Goal: Navigation & Orientation: Find specific page/section

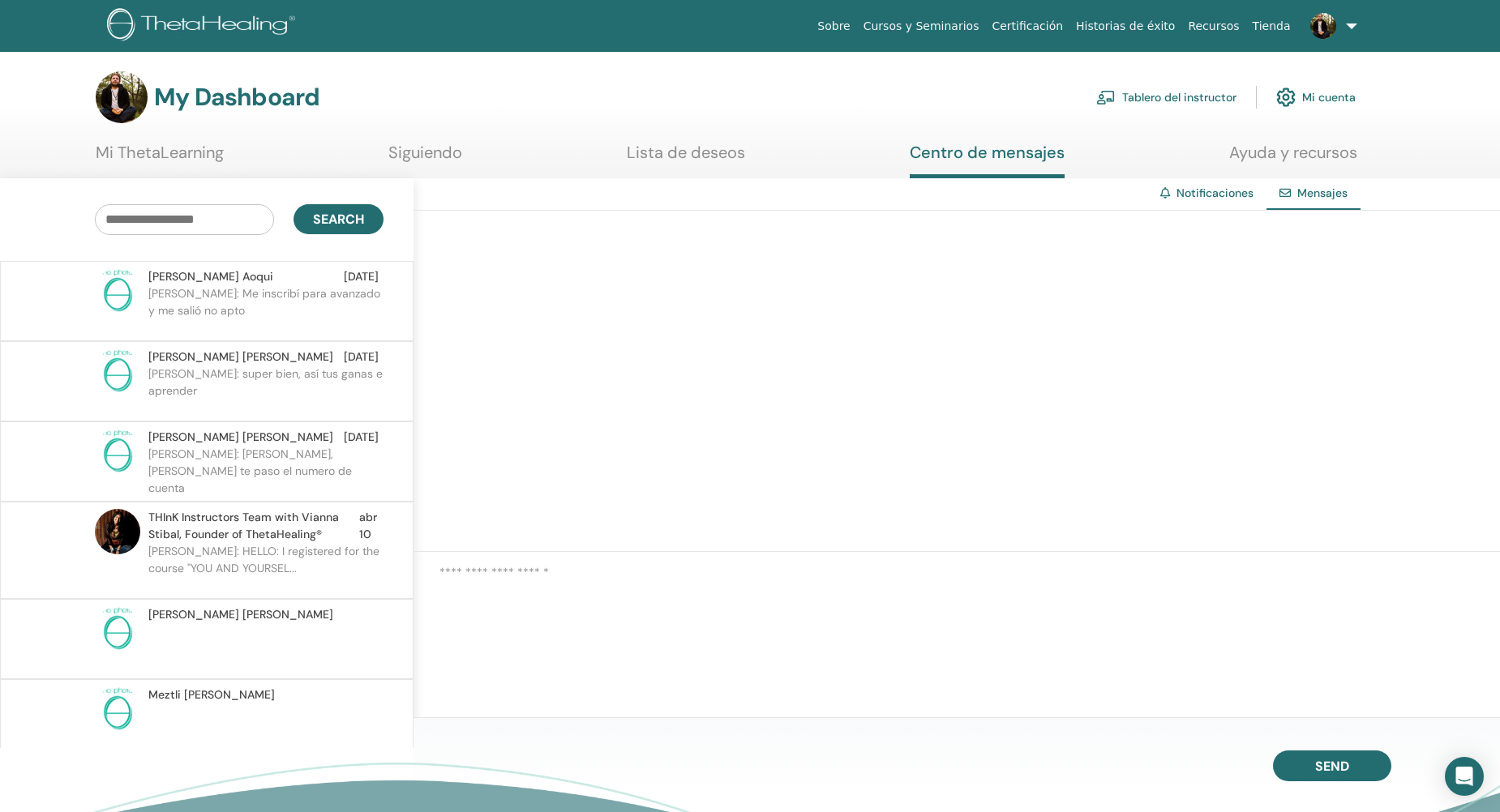
click at [1167, 99] on link "Tablero del instructor" at bounding box center [1165, 96] width 141 height 36
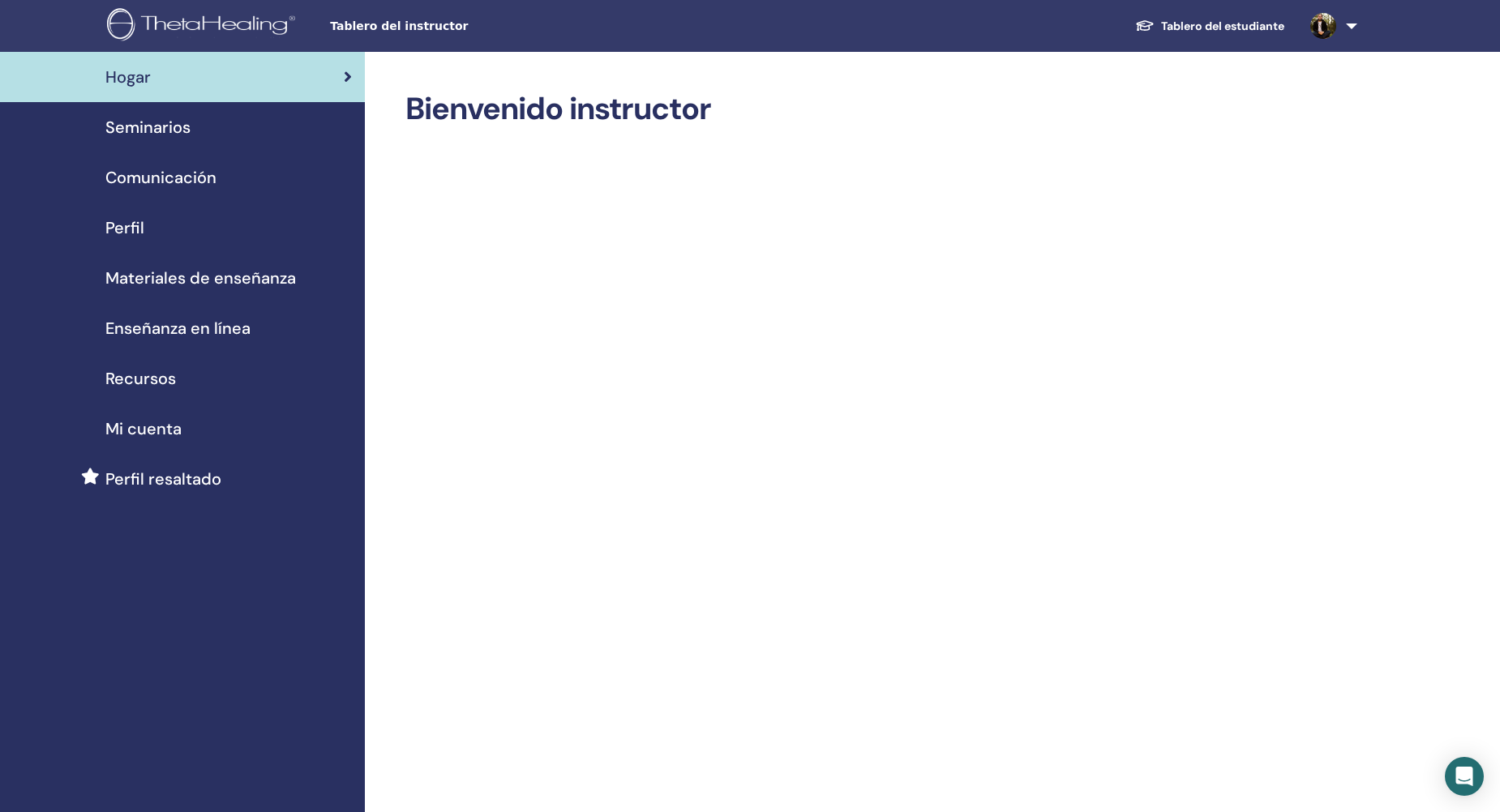
click at [166, 128] on span "Seminarios" at bounding box center [148, 127] width 85 height 24
